Goal: Transaction & Acquisition: Purchase product/service

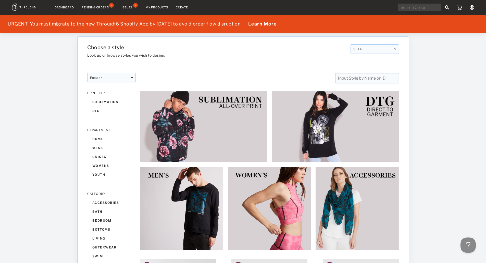
click at [63, 6] on link "Dashboard" at bounding box center [64, 8] width 19 height 4
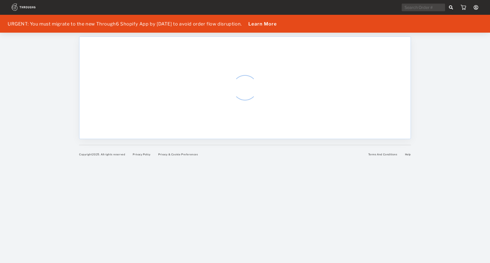
select select "8"
select select "2025"
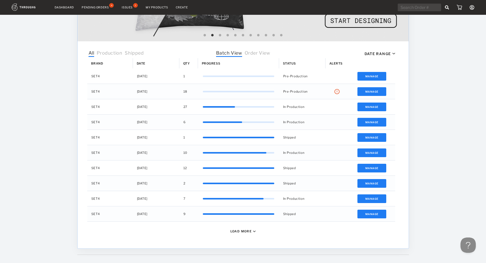
scroll to position [153, 0]
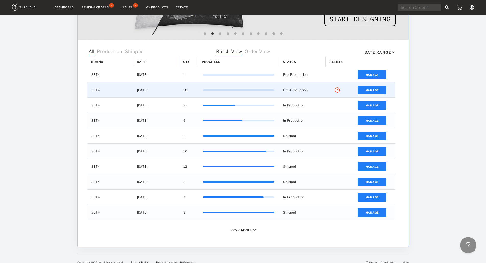
click at [337, 89] on img "Press SPACE to select this row." at bounding box center [336, 90] width 5 height 5
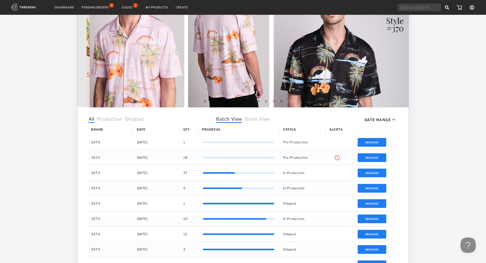
scroll to position [26, 0]
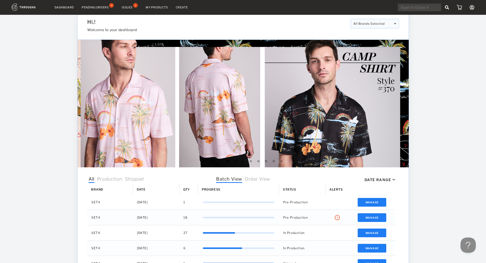
click at [154, 8] on link "My Products" at bounding box center [157, 8] width 22 height 4
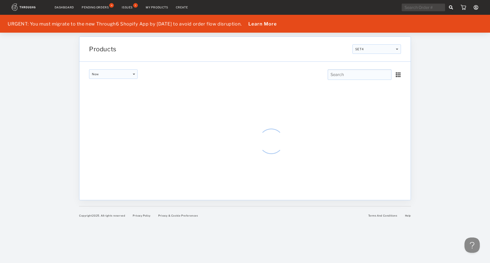
click at [344, 77] on input "text" at bounding box center [360, 74] width 64 height 10
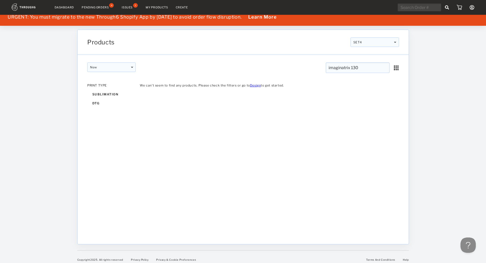
scroll to position [11, 0]
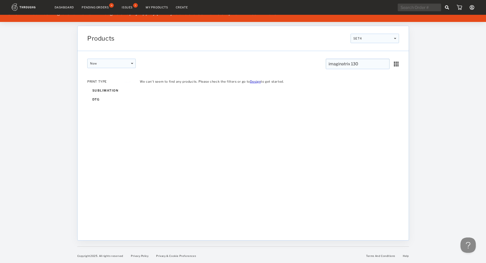
click at [378, 61] on input "imaginatrix 130" at bounding box center [358, 64] width 64 height 10
type input "imaginatrix"
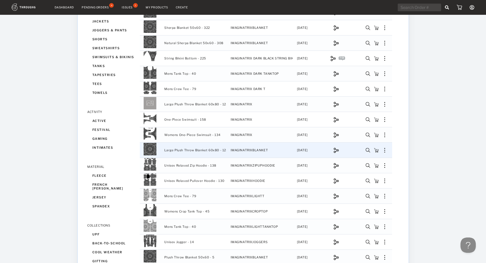
scroll to position [306, 0]
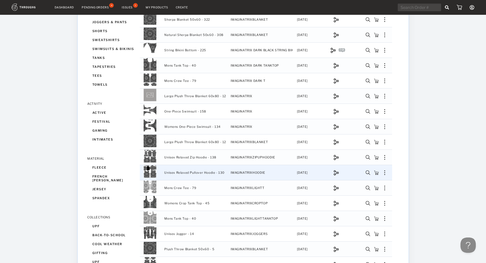
click at [376, 170] on img "Press SPACE to select this row." at bounding box center [376, 172] width 5 height 5
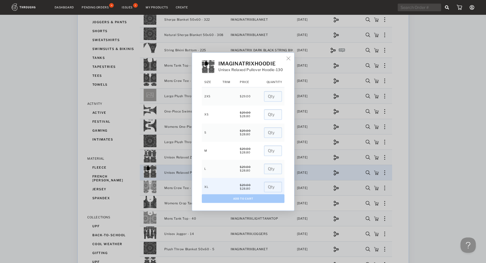
click at [267, 187] on input "number" at bounding box center [273, 187] width 18 height 10
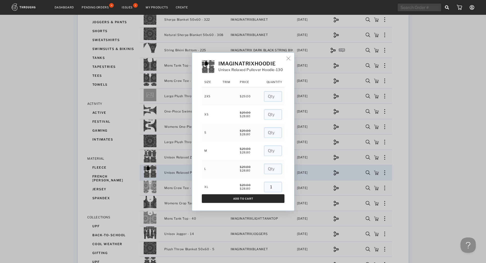
type input "1"
click at [260, 199] on button "Add To Cart" at bounding box center [243, 198] width 83 height 9
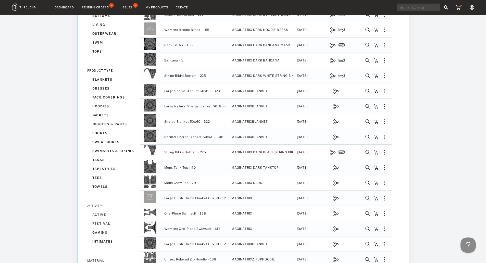
scroll to position [51, 0]
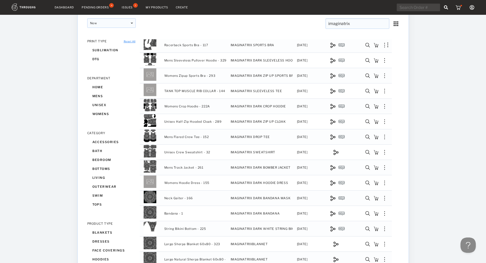
drag, startPoint x: 457, startPoint y: 4, endPoint x: 457, endPoint y: 6, distance: 2.8
click at [457, 4] on div "My Account Brands Create New Brand Users Payment History Sign Out" at bounding box center [436, 8] width 78 height 8
click at [457, 6] on img at bounding box center [459, 7] width 6 height 5
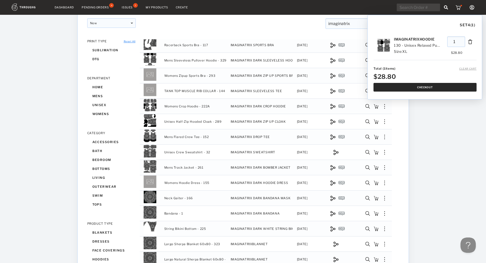
click at [415, 89] on button "Checkout" at bounding box center [425, 87] width 103 height 9
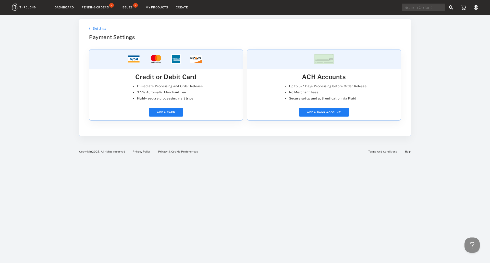
click at [59, 8] on link "Dashboard" at bounding box center [64, 8] width 19 height 4
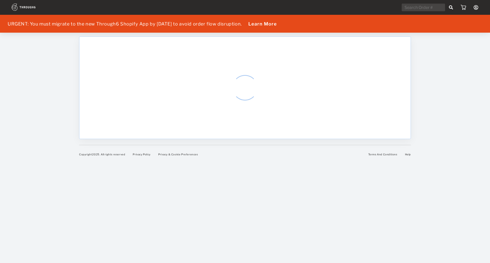
select select "8"
select select "2025"
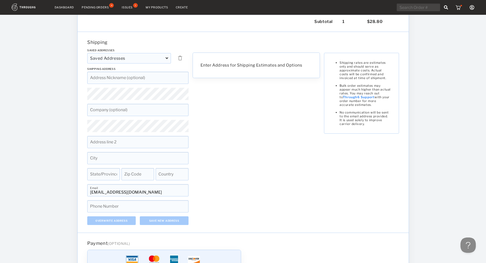
scroll to position [77, 0]
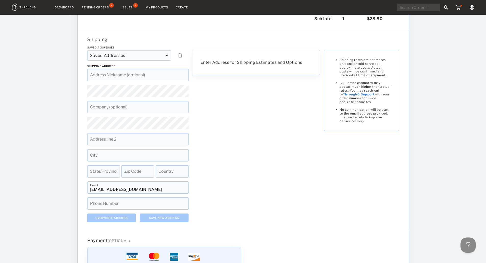
click at [221, 98] on div "Enter Address for Shipping Estimates and Options Shipping rates are estimates o…" at bounding box center [256, 134] width 132 height 176
click at [30, 120] on div "Dashboard Pending Orders 4 Issues 1 My Products Create My Account Brands Create…" at bounding box center [243, 186] width 486 height 526
click at [0, 110] on html "Dashboard Pending Orders 4 Issues 1 My Products Create My Account Brands Create…" at bounding box center [243, 54] width 486 height 263
click at [213, 125] on div "Saved Addresses Saved Addresses [PERSON_NAME], [STREET_ADDRESS][GEOGRAPHIC_DATA…" at bounding box center [243, 134] width 316 height 176
click at [252, 121] on div "Saved Addresses Saved Addresses [PERSON_NAME], [STREET_ADDRESS][GEOGRAPHIC_DATA…" at bounding box center [243, 134] width 316 height 176
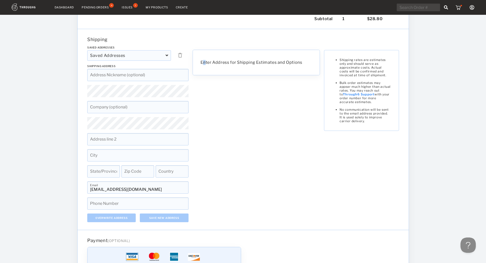
click at [205, 125] on div "Enter Address for Shipping Estimates and Options Shipping rates are estimates o…" at bounding box center [256, 134] width 132 height 176
click at [209, 123] on div "Enter Address for Shipping Estimates and Options Shipping rates are estimates o…" at bounding box center [256, 134] width 132 height 176
click at [354, 128] on div "Saved Addresses Saved Addresses [PERSON_NAME], [STREET_ADDRESS][GEOGRAPHIC_DATA…" at bounding box center [243, 134] width 316 height 176
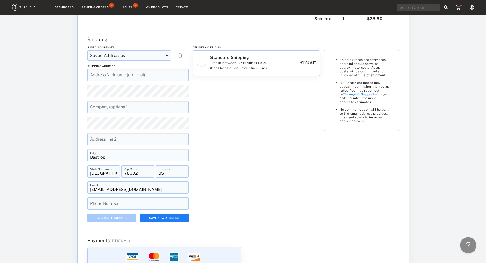
click at [137, 175] on input "78602" at bounding box center [137, 171] width 33 height 12
paste input "-4219"
type input "78602-4219"
click at [109, 204] on span "Phone Number" at bounding box center [101, 202] width 22 height 4
click at [135, 202] on input at bounding box center [137, 203] width 101 height 12
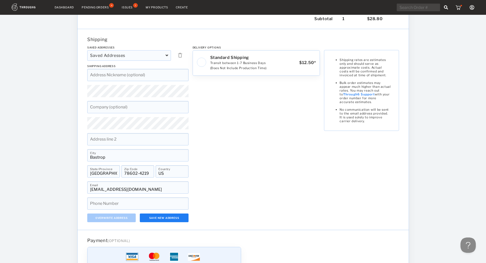
paste input "[PHONE_NUMBER]"
type input "[PHONE_NUMBER]"
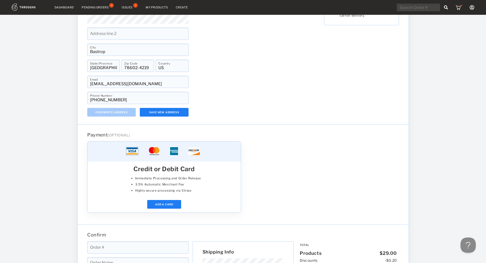
scroll to position [255, 0]
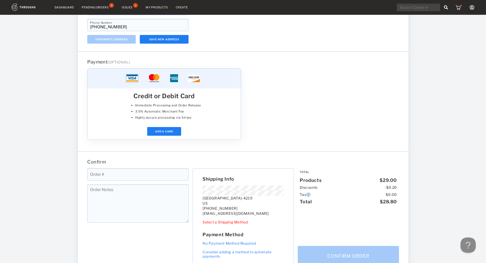
click at [156, 172] on input at bounding box center [137, 174] width 101 height 12
type input "7029"
click at [347, 126] on div at bounding box center [322, 103] width 158 height 71
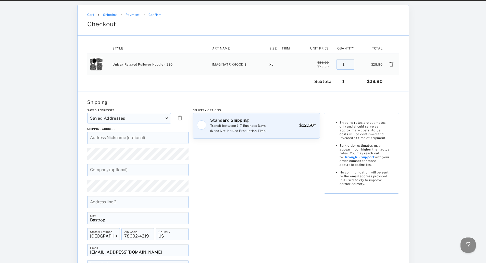
scroll to position [26, 0]
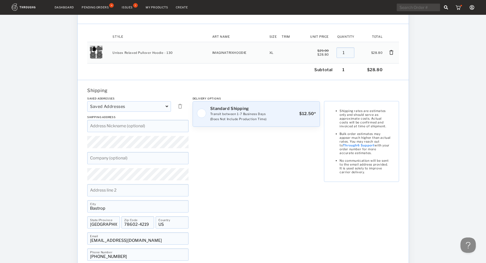
click at [236, 114] on div "Transit between 1-7 Business Days (Does Not Include Production Time)" at bounding box center [238, 116] width 56 height 10
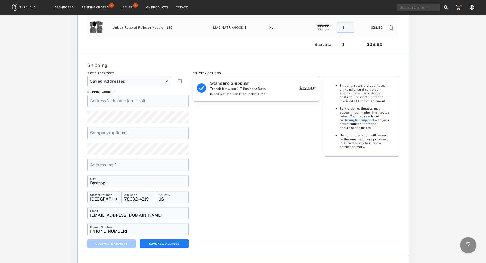
scroll to position [51, 0]
click at [170, 245] on button "Save New Address" at bounding box center [164, 243] width 48 height 9
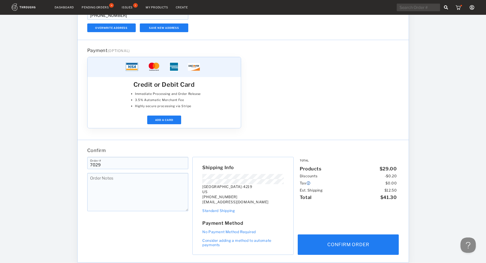
scroll to position [289, 0]
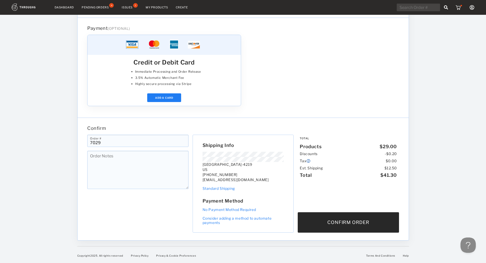
click at [357, 221] on button "Confirm Order" at bounding box center [348, 222] width 101 height 20
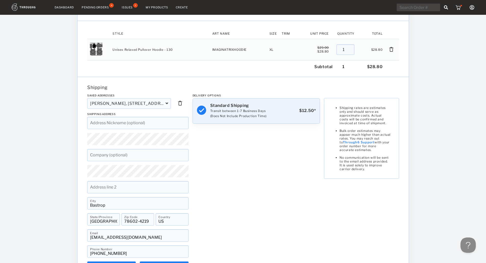
scroll to position [0, 0]
